Goal: Navigation & Orientation: Find specific page/section

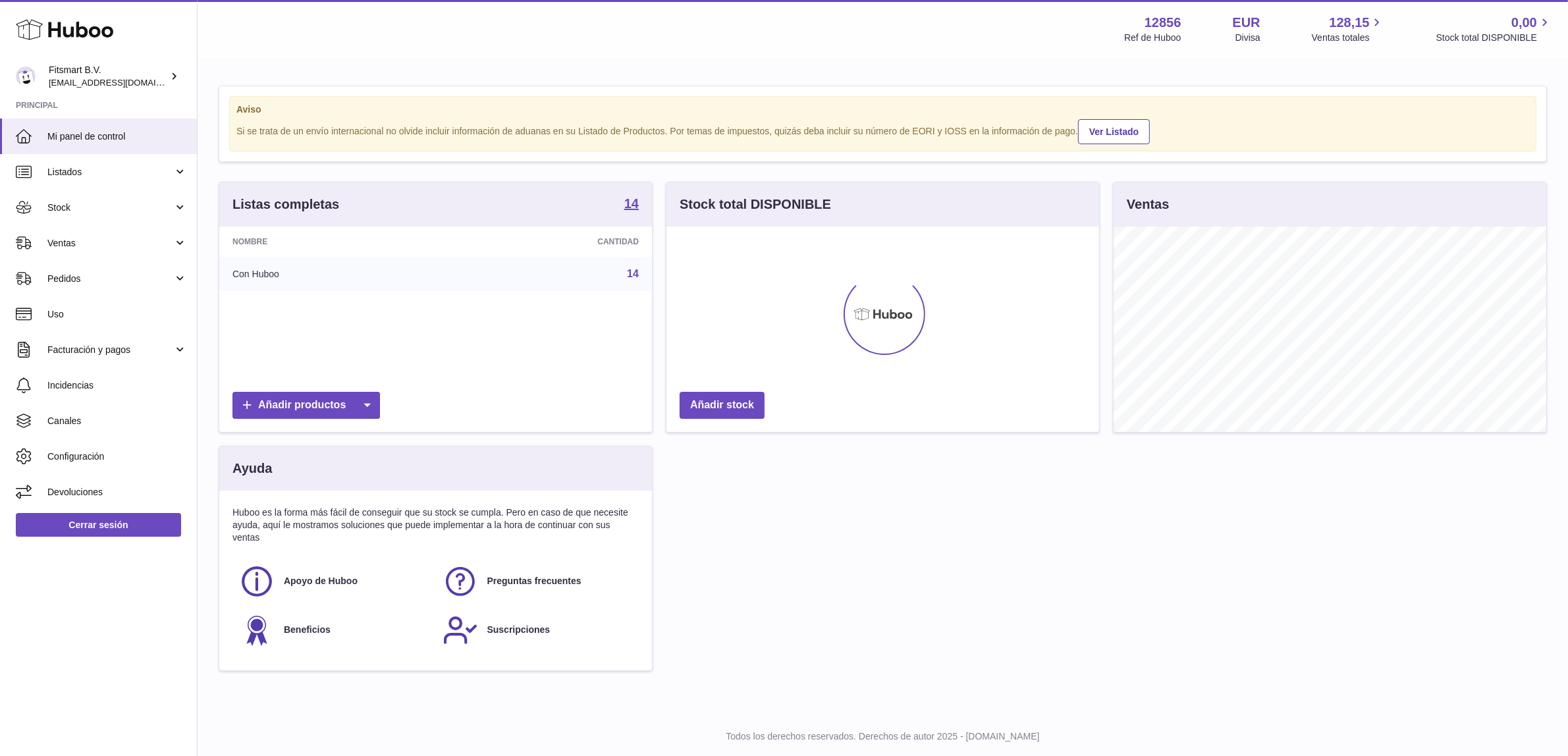
scroll to position [205, 432]
click at [631, 206] on strong "14" at bounding box center [632, 203] width 15 height 13
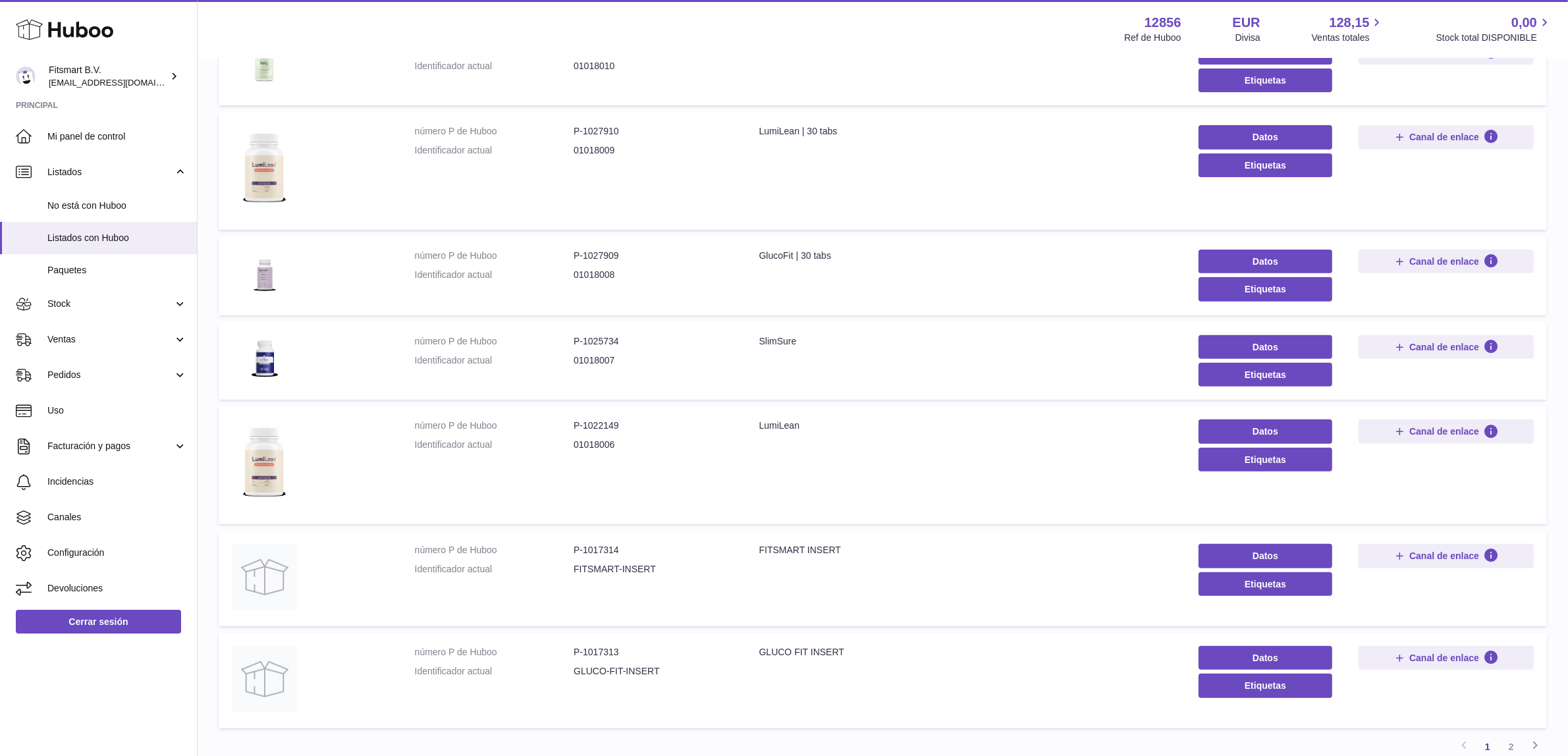
scroll to position [576, 0]
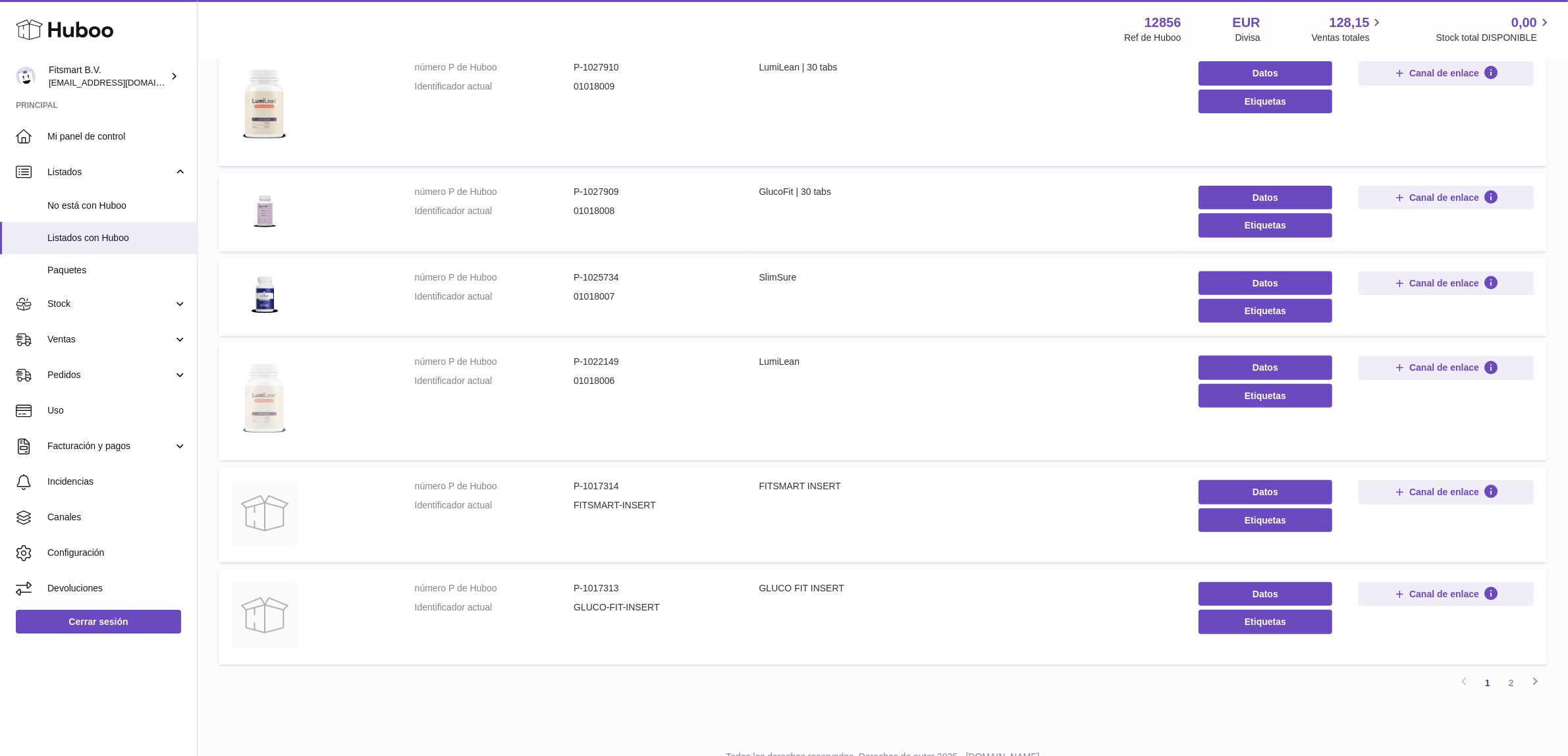
click at [268, 406] on img at bounding box center [265, 399] width 66 height 88
click at [265, 301] on img at bounding box center [265, 294] width 66 height 45
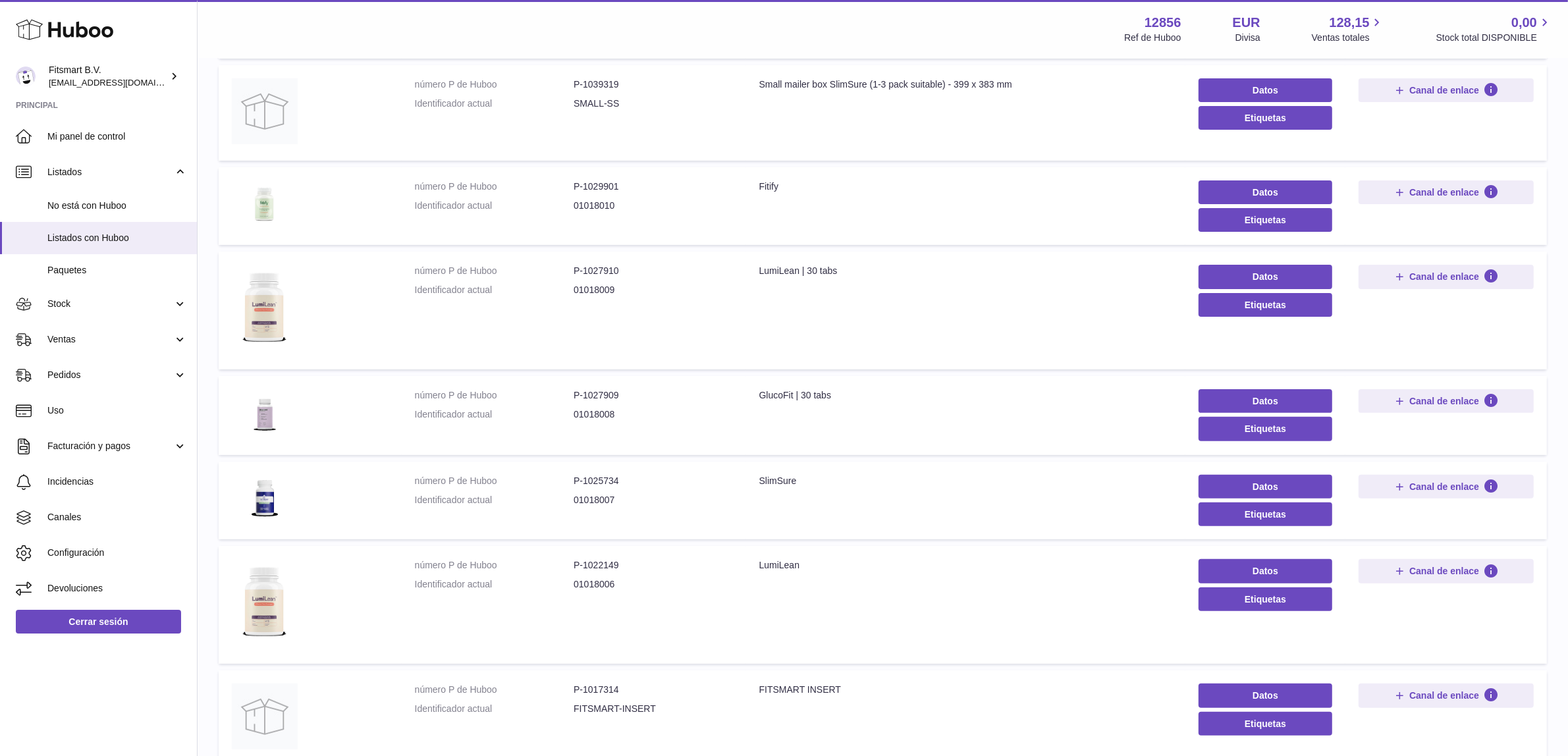
scroll to position [165, 0]
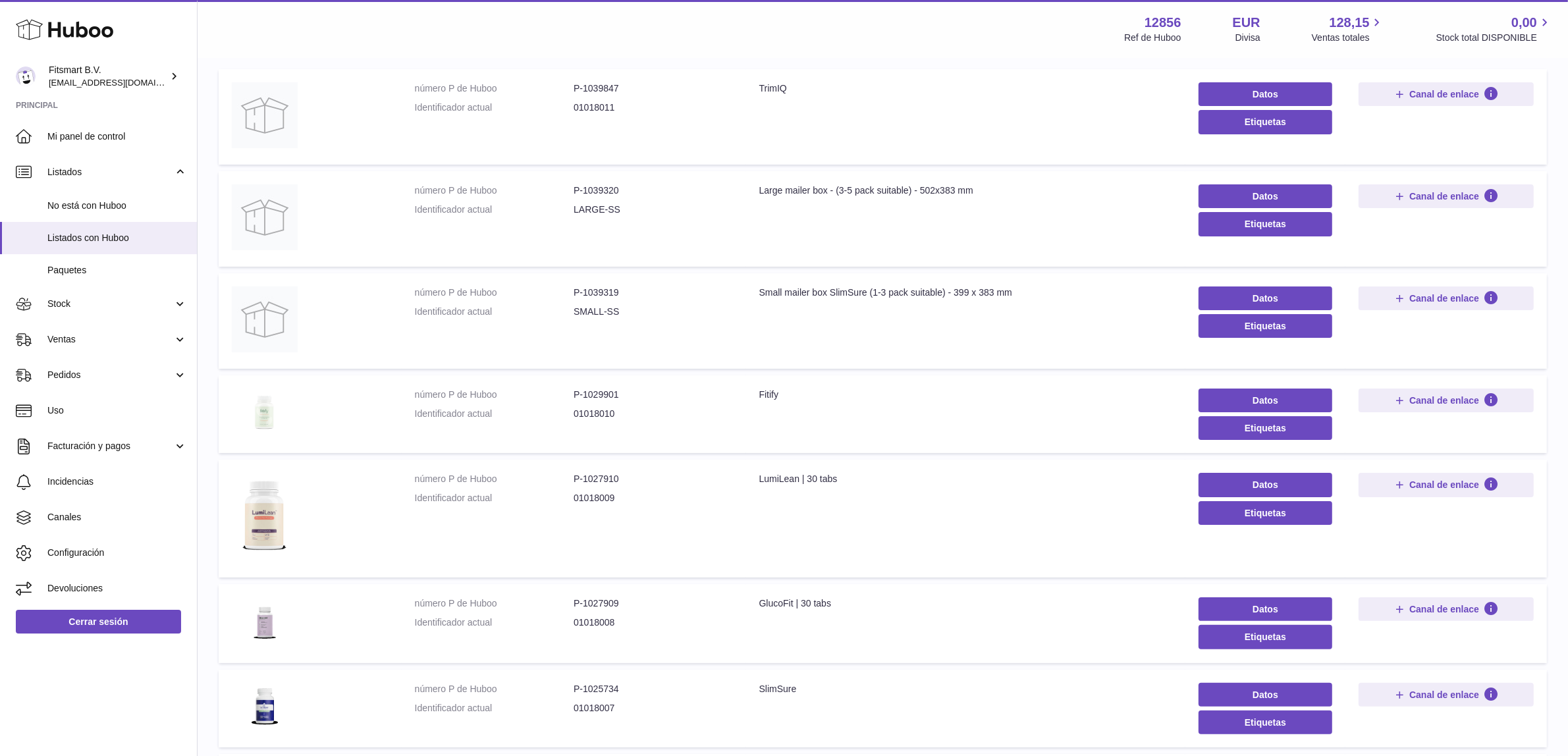
click at [264, 413] on img at bounding box center [265, 412] width 66 height 47
